Goal: Find specific page/section: Find specific page/section

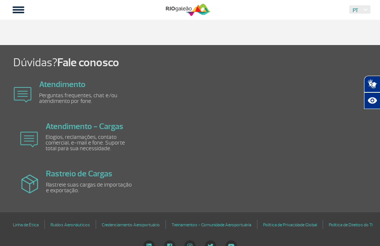
scroll to position [883, 0]
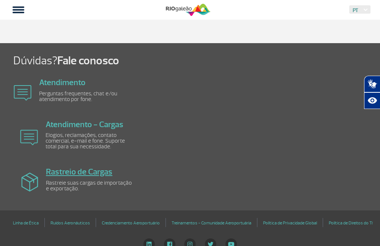
click at [55, 167] on link "Rastreio de Cargas" at bounding box center [79, 172] width 66 height 11
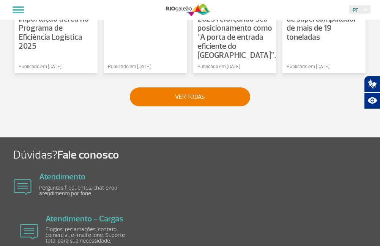
scroll to position [789, 0]
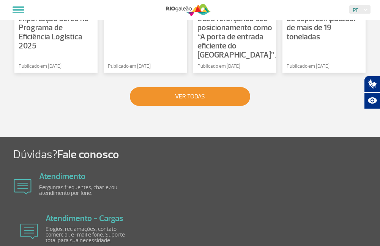
click at [194, 94] on button "VER TODAS" at bounding box center [190, 96] width 120 height 19
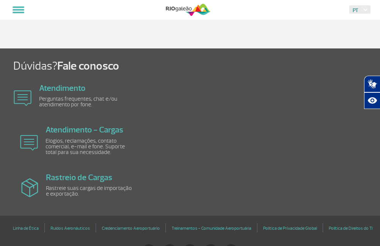
scroll to position [620, 0]
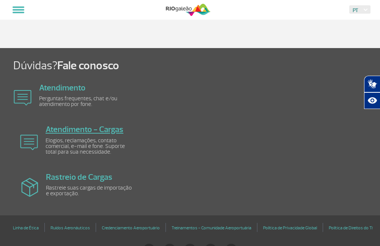
click at [72, 130] on link "Atendimento - Cargas" at bounding box center [85, 129] width 78 height 11
